Goal: Information Seeking & Learning: Learn about a topic

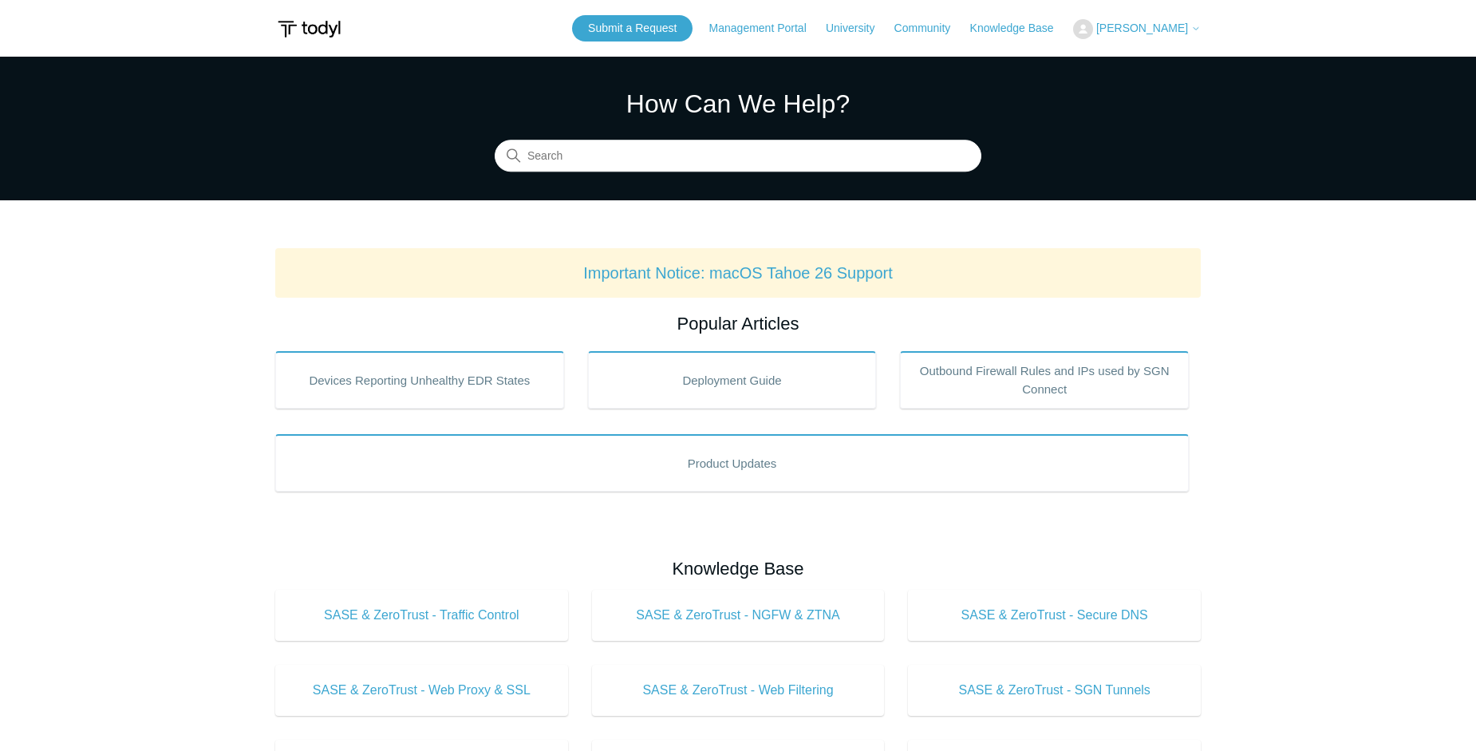
click at [152, 125] on section "How Can We Help? Search" at bounding box center [738, 129] width 1476 height 144
click at [73, 104] on section "How Can We Help? Search" at bounding box center [738, 129] width 1476 height 144
click at [1115, 204] on main "Todyl Support Center How Can We Help? Search Important Notice: macOS Tahoe 26 S…" at bounding box center [738, 747] width 1476 height 1381
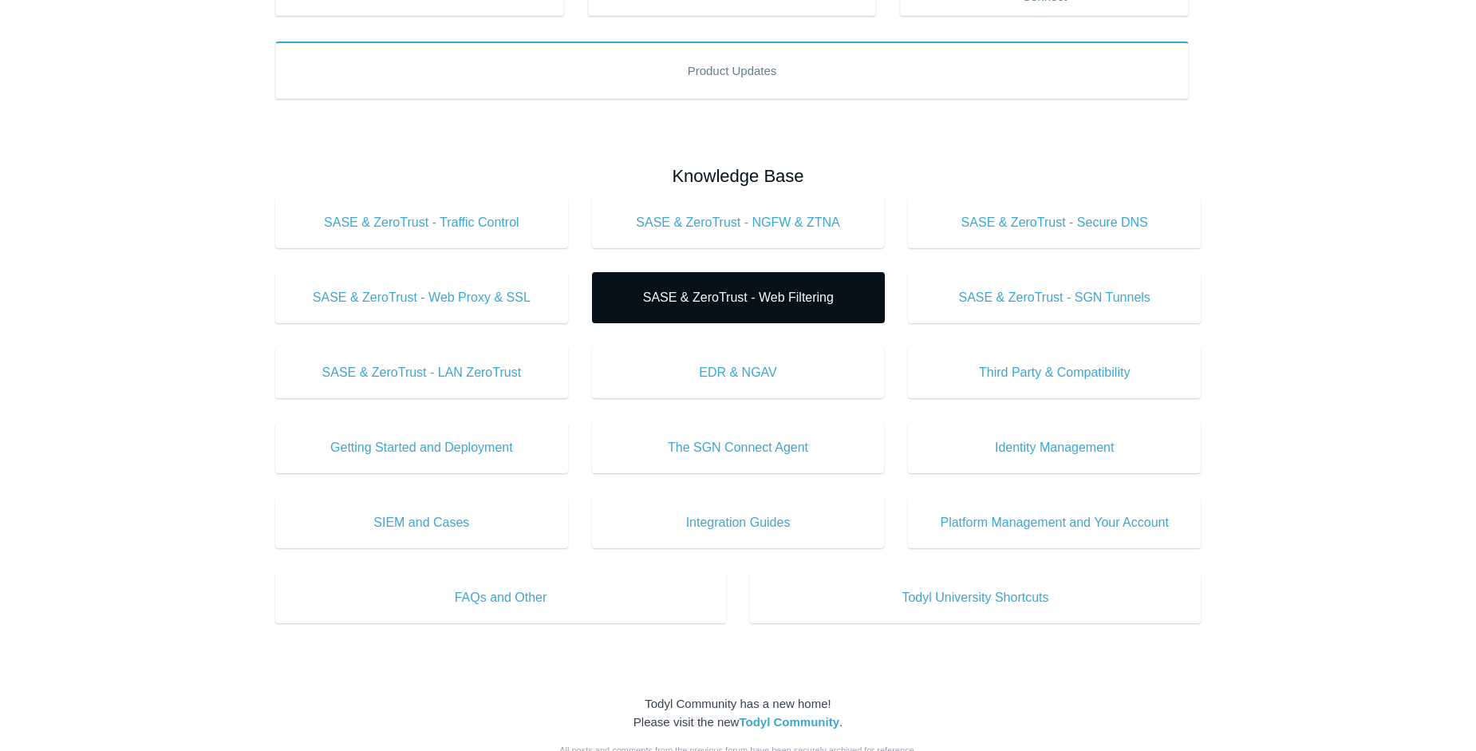
scroll to position [431, 0]
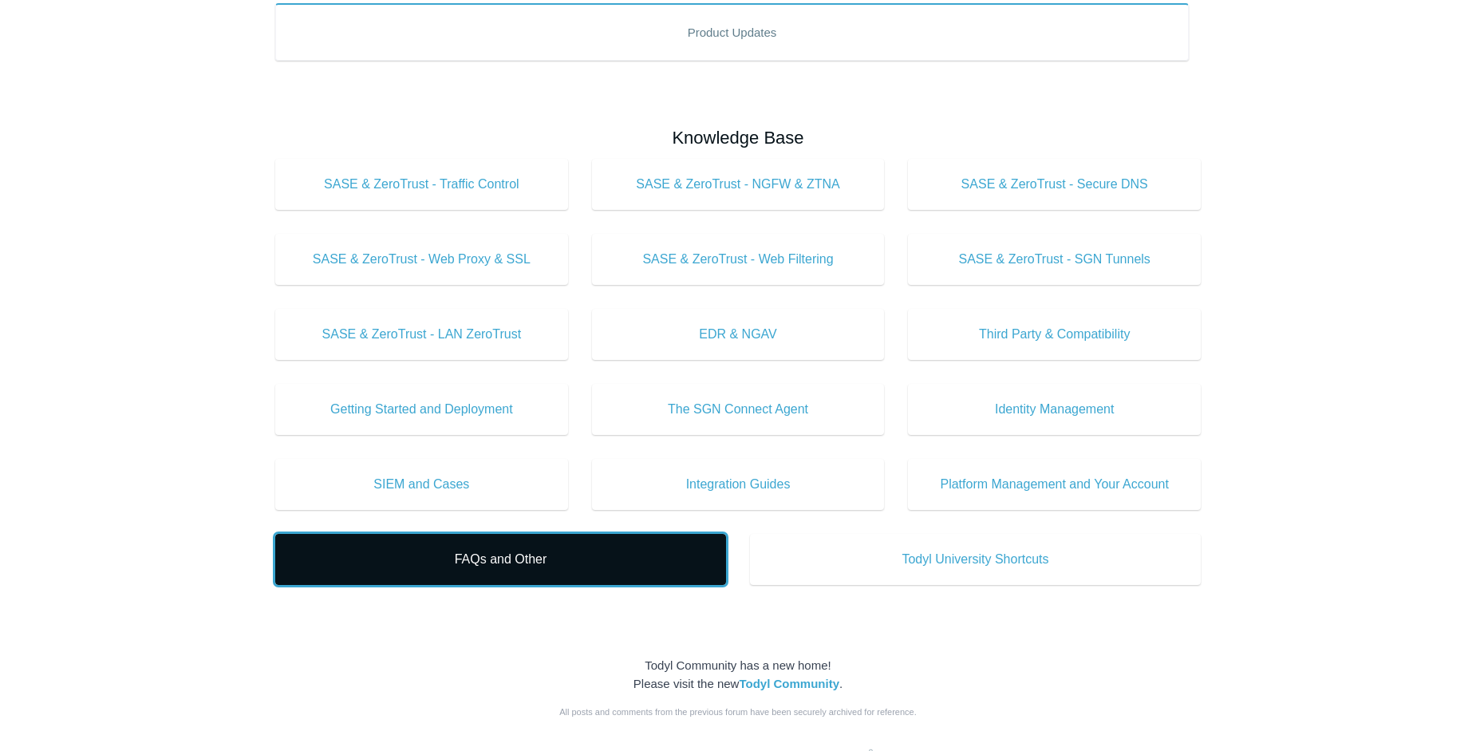
click at [552, 556] on span "FAQs and Other" at bounding box center [500, 559] width 403 height 19
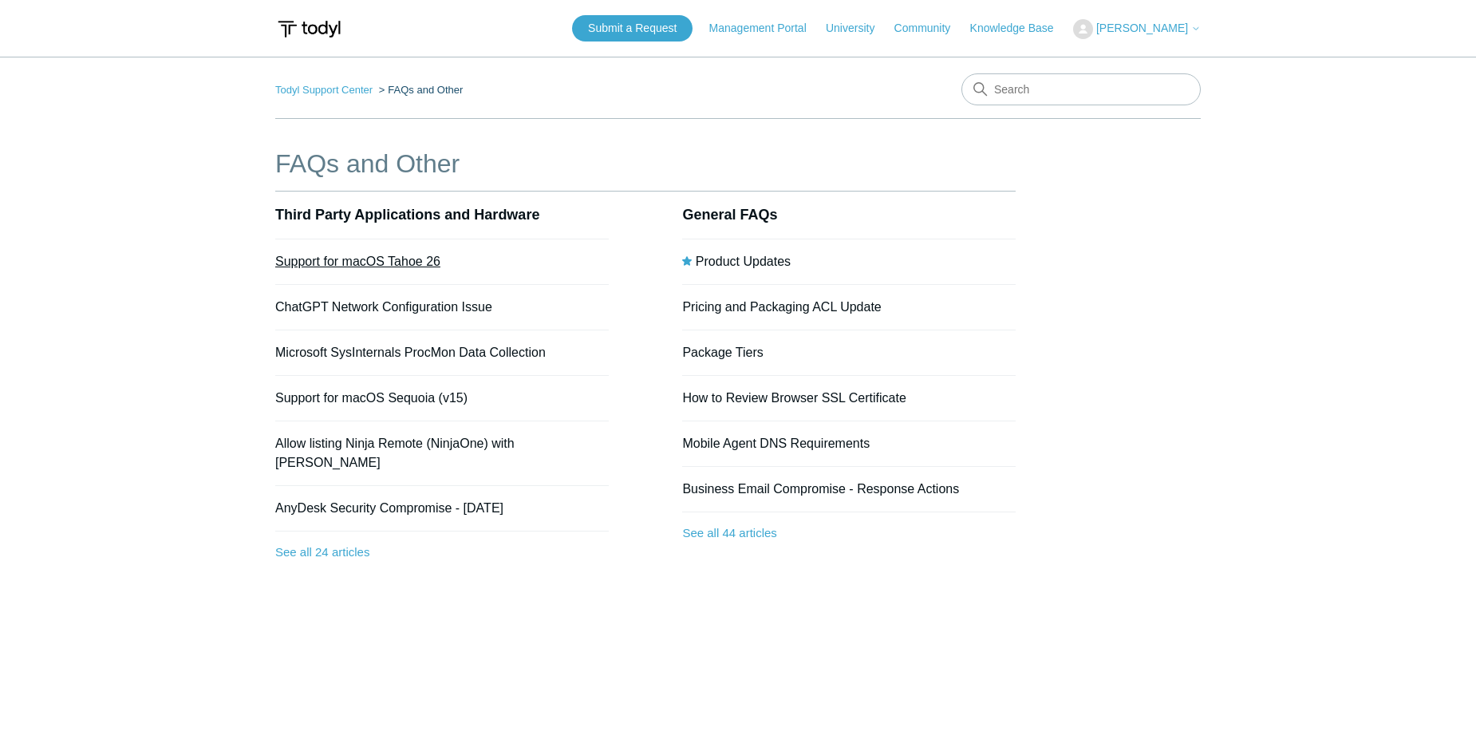
click at [391, 260] on link "Support for macOS Tahoe 26" at bounding box center [357, 262] width 165 height 14
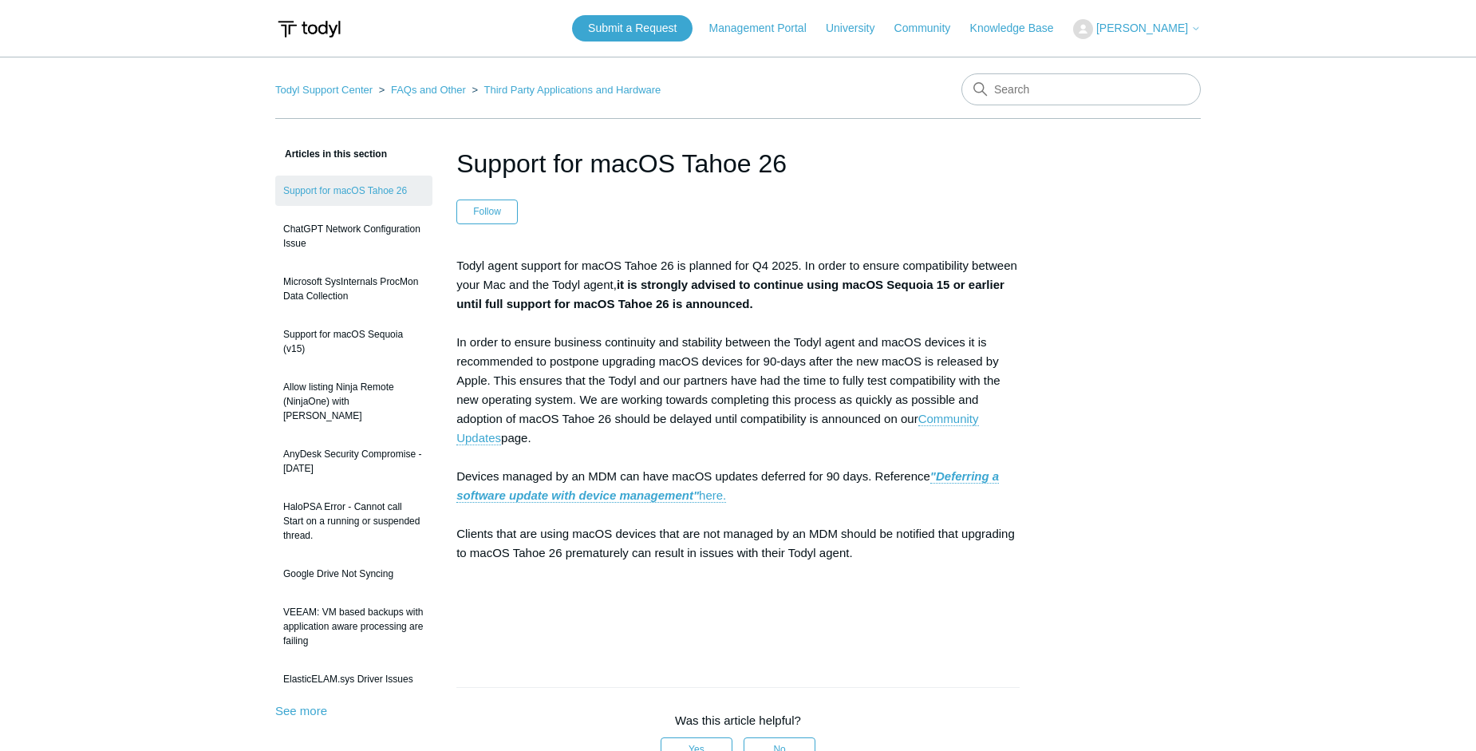
click at [819, 662] on article "Support for macOS Tahoe 26 Follow Not yet followed by anyone Todyl agent suppor…" at bounding box center [737, 663] width 611 height 1038
click at [957, 427] on link "Community Updates" at bounding box center [717, 429] width 522 height 34
